Goal: Information Seeking & Learning: Learn about a topic

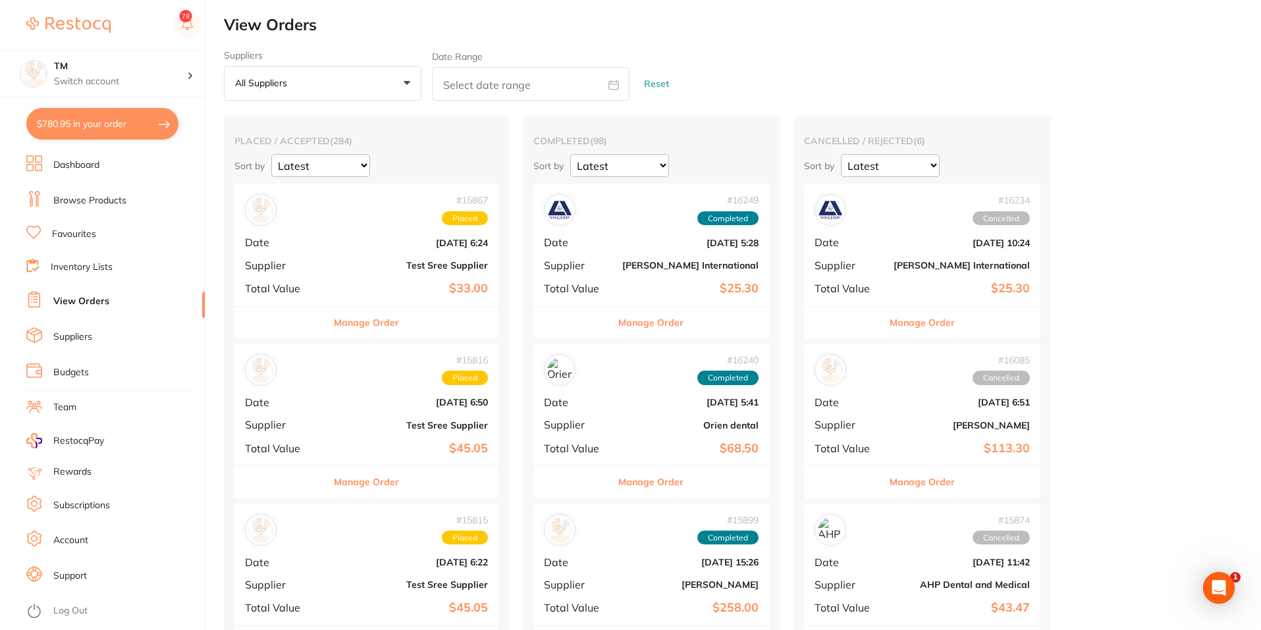
click at [67, 196] on link "Browse Products" at bounding box center [89, 200] width 73 height 13
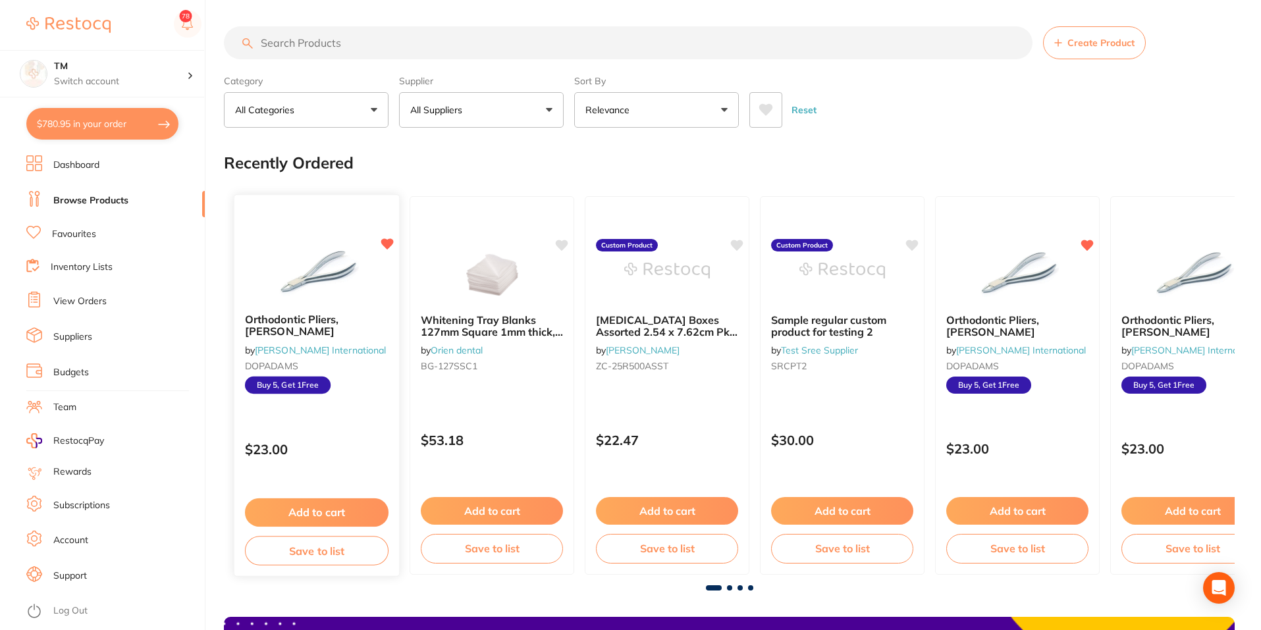
click at [337, 293] on img at bounding box center [316, 269] width 86 height 67
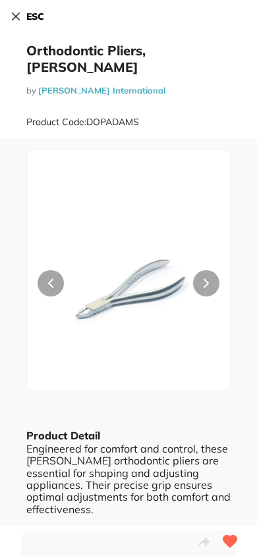
click at [15, 15] on icon at bounding box center [16, 16] width 7 height 7
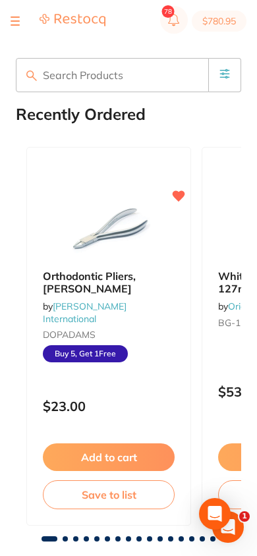
click at [16, 20] on button at bounding box center [15, 20] width 9 height 1
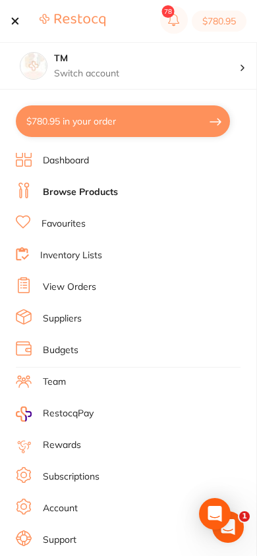
click at [15, 21] on button at bounding box center [15, 20] width 9 height 1
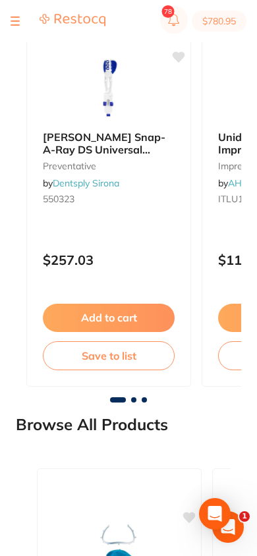
scroll to position [1176, 0]
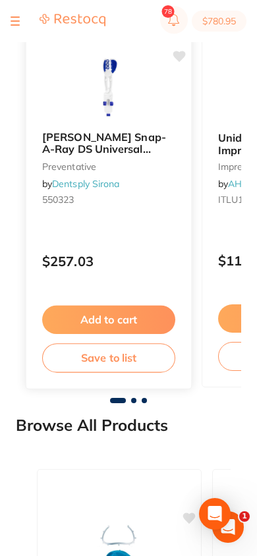
click at [117, 178] on link "Dentsply Sirona" at bounding box center [85, 184] width 67 height 12
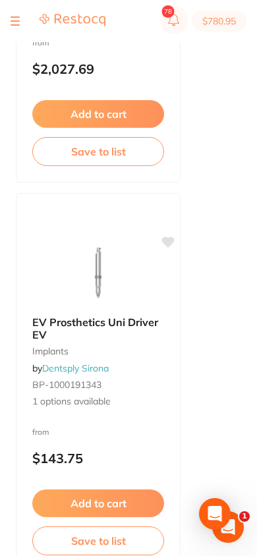
scroll to position [2322, 0]
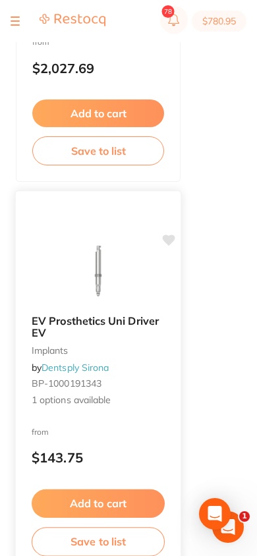
click at [60, 316] on span "EV Prosthetics Uni Driver EV" at bounding box center [95, 327] width 127 height 26
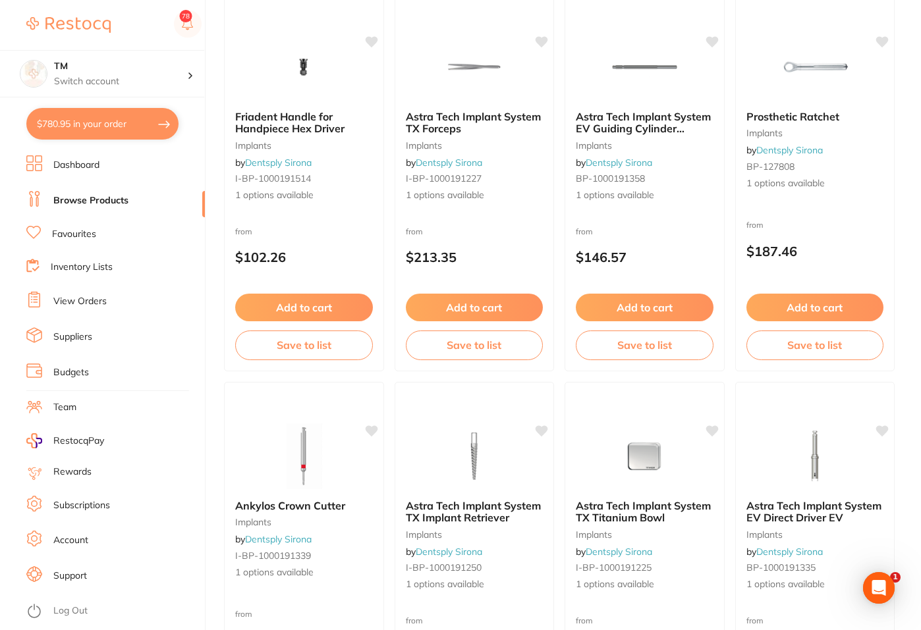
click at [88, 194] on link "Browse Products" at bounding box center [90, 200] width 75 height 13
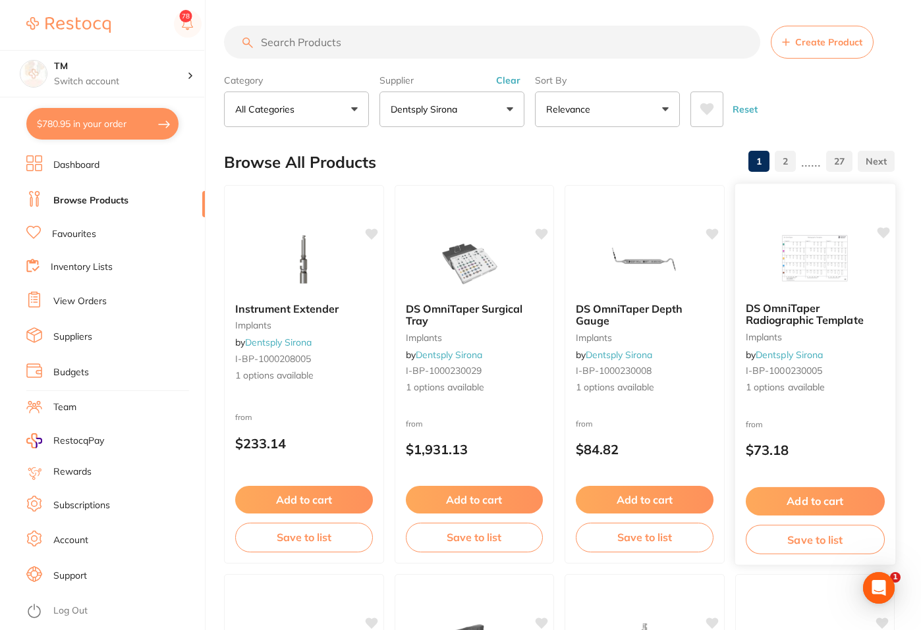
click at [767, 306] on span "DS OmniTaper Radiographic Template" at bounding box center [804, 315] width 118 height 26
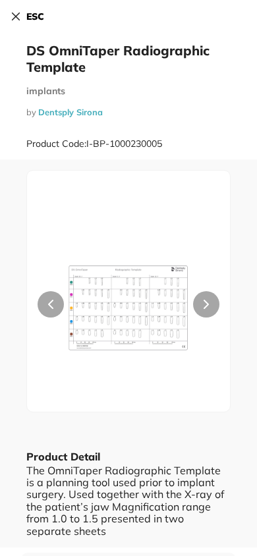
click at [17, 18] on icon at bounding box center [16, 16] width 7 height 7
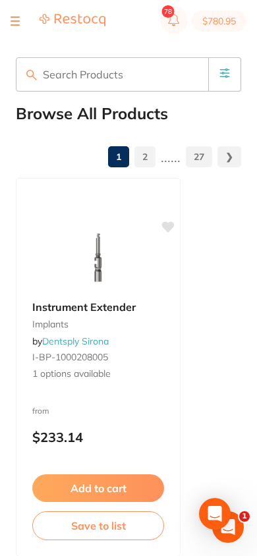
click at [103, 276] on img at bounding box center [98, 258] width 86 height 66
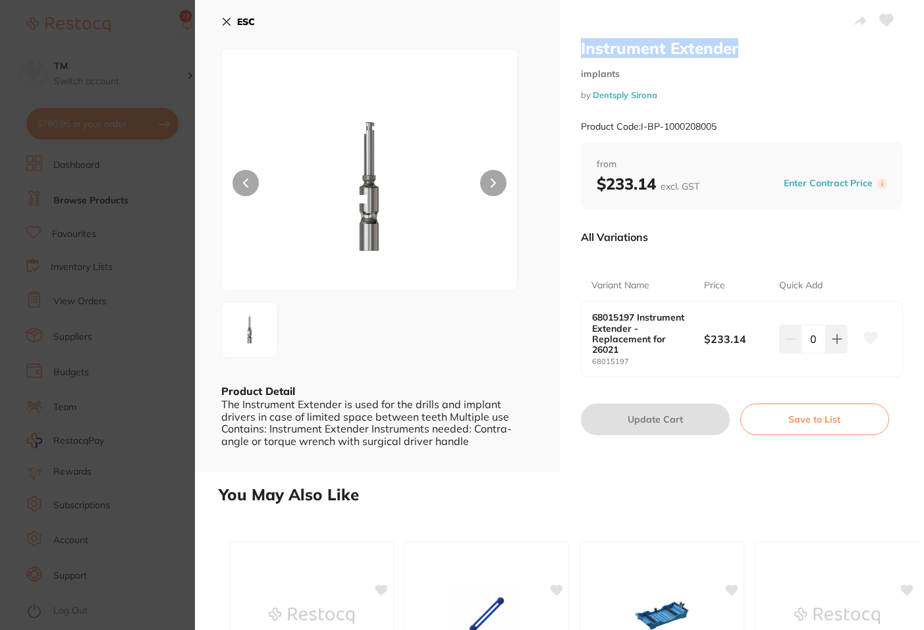
drag, startPoint x: 582, startPoint y: 32, endPoint x: 789, endPoint y: 51, distance: 208.4
click at [789, 51] on div "Instrument Extender implants by Dentsply Sirona Product Code: I-BP-1000208005 f…" at bounding box center [742, 236] width 365 height 472
copy h2 "Instrument Extender"
